Goal: Task Accomplishment & Management: Manage account settings

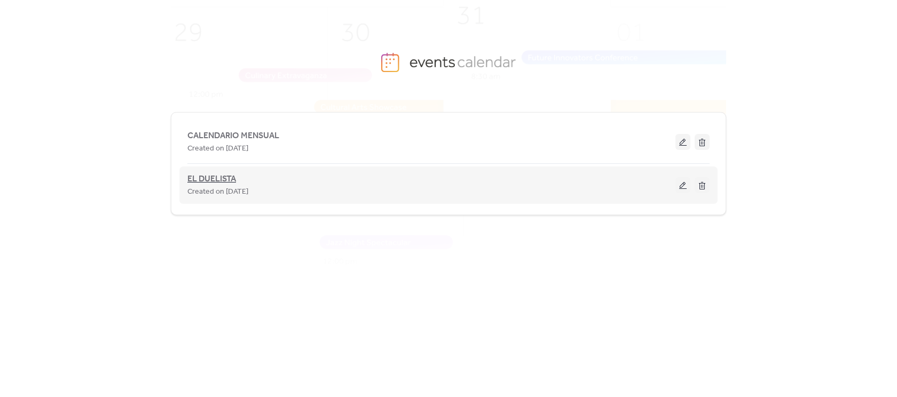
click at [213, 173] on span "EL DUELISTA" at bounding box center [211, 179] width 49 height 13
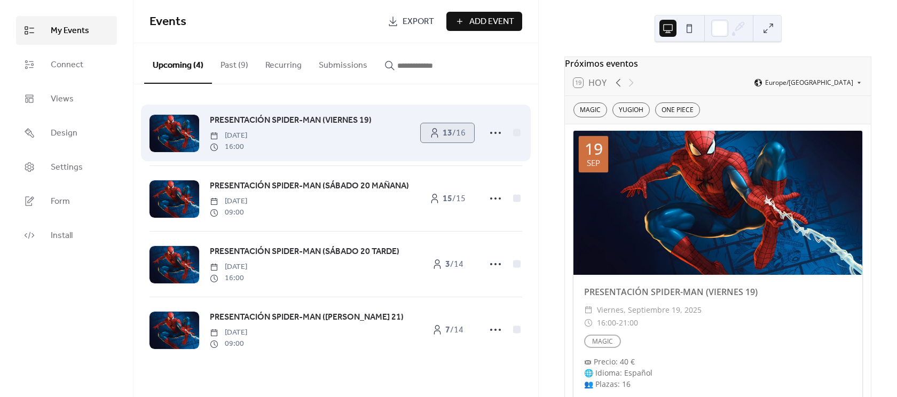
click at [459, 140] on span "13 / 16" at bounding box center [453, 133] width 23 height 13
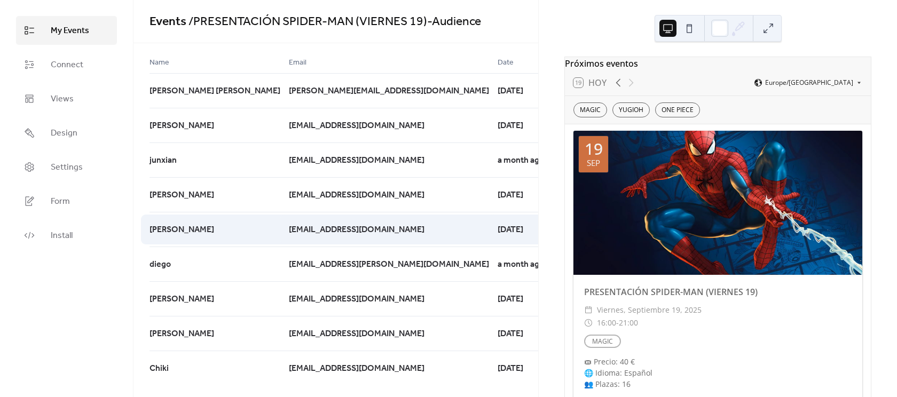
click at [563, 228] on icon at bounding box center [571, 229] width 17 height 17
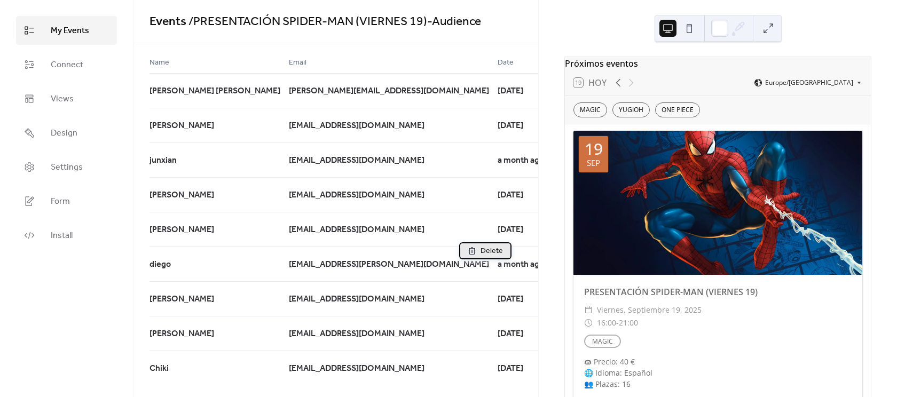
click at [493, 252] on span "Delete" at bounding box center [491, 251] width 22 height 13
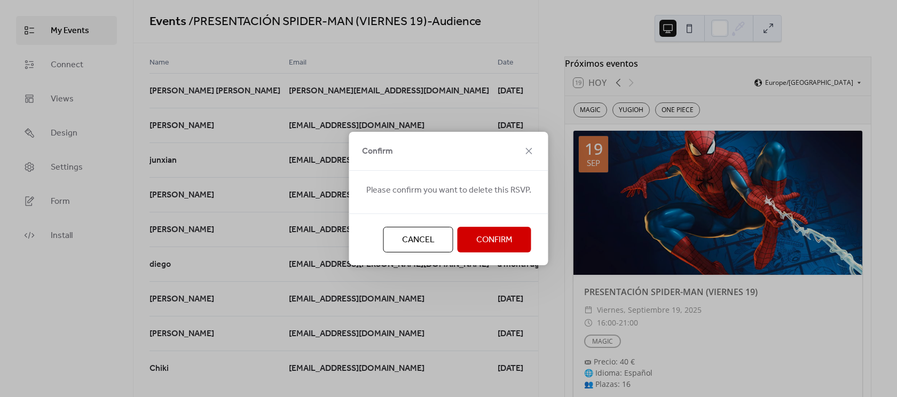
click at [493, 247] on span "Confirm" at bounding box center [494, 240] width 36 height 13
